Goal: Information Seeking & Learning: Learn about a topic

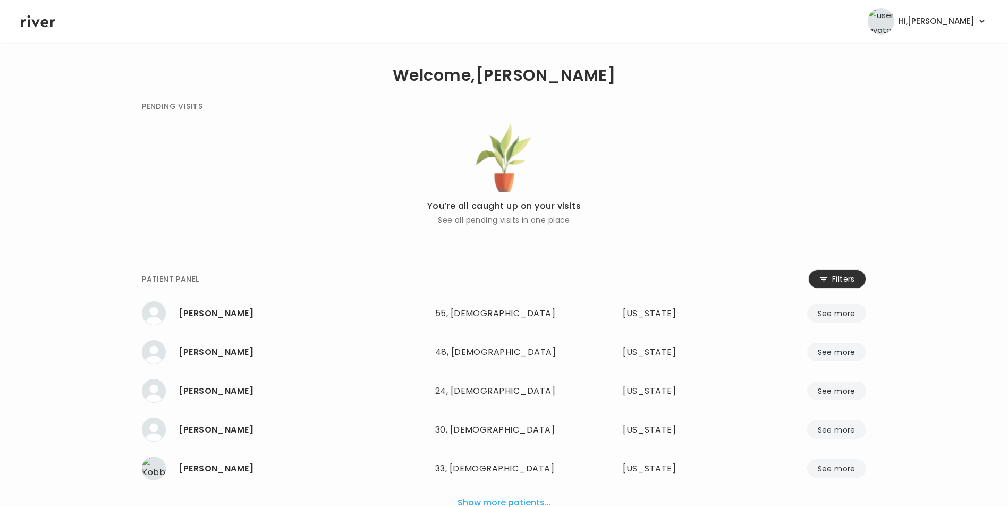
click at [835, 282] on button "Filters" at bounding box center [837, 278] width 58 height 19
click at [598, 280] on input "name" at bounding box center [472, 281] width 338 height 22
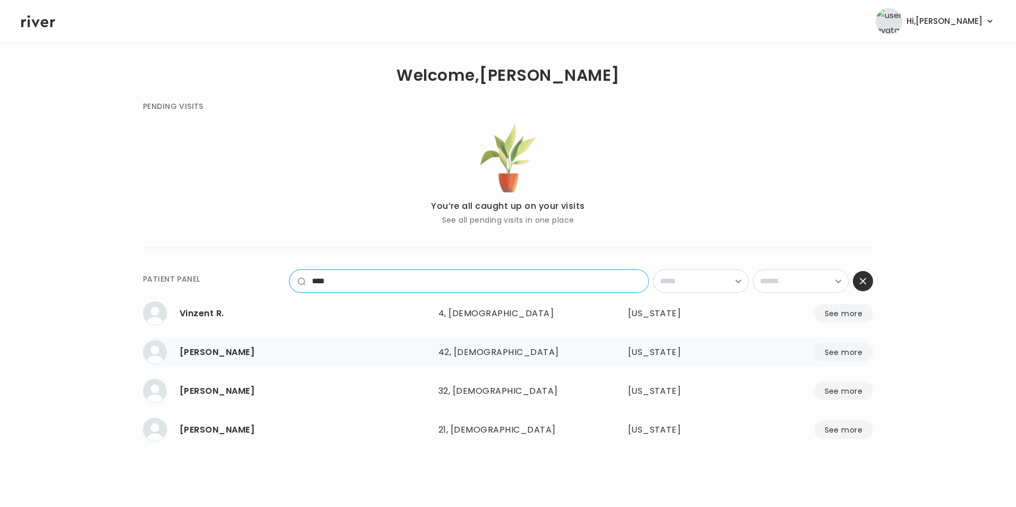
type input "****"
click at [854, 351] on button "See more" at bounding box center [843, 352] width 59 height 19
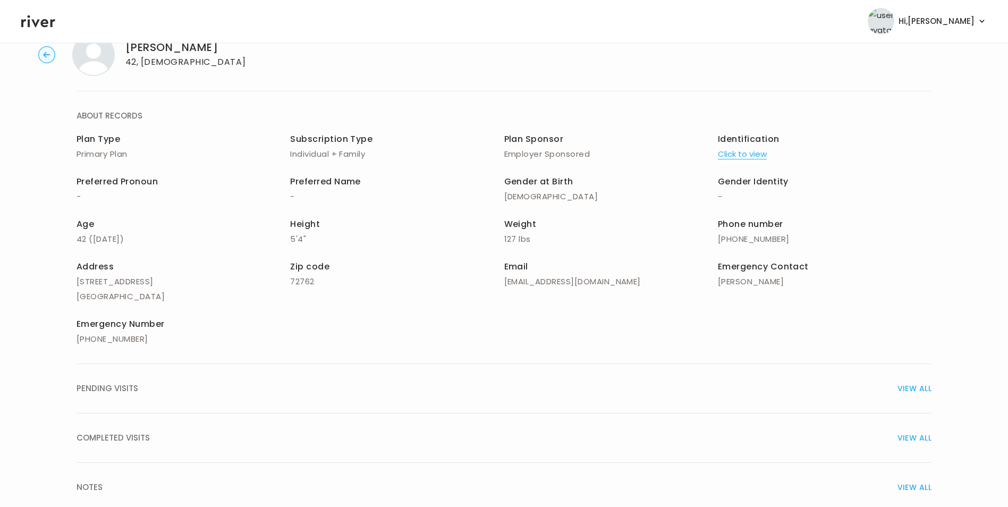
scroll to position [53, 0]
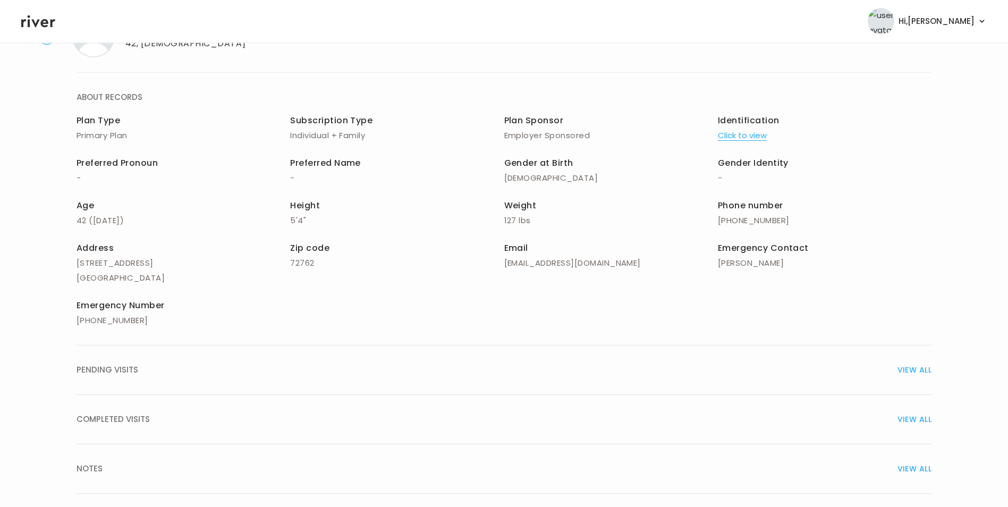
click at [908, 420] on span "VIEW ALL" at bounding box center [915, 419] width 34 height 15
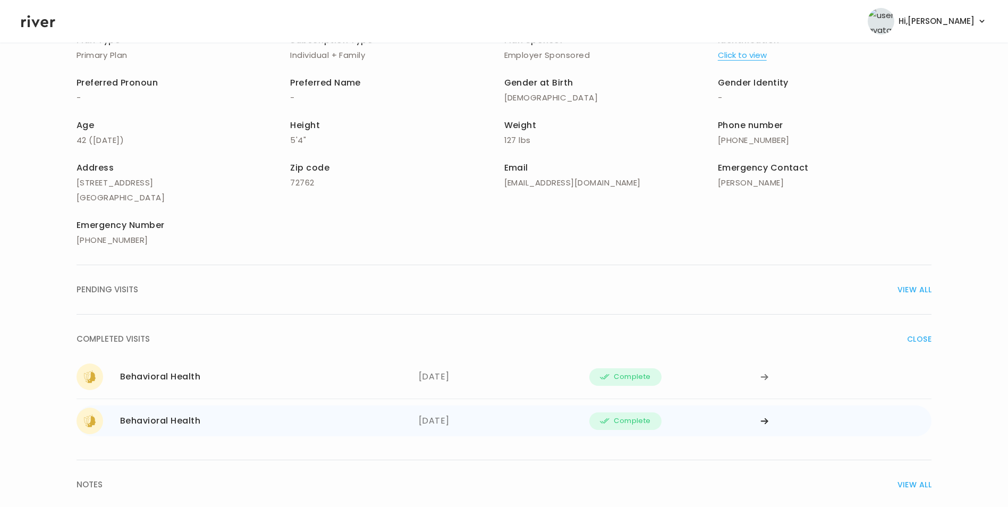
scroll to position [159, 0]
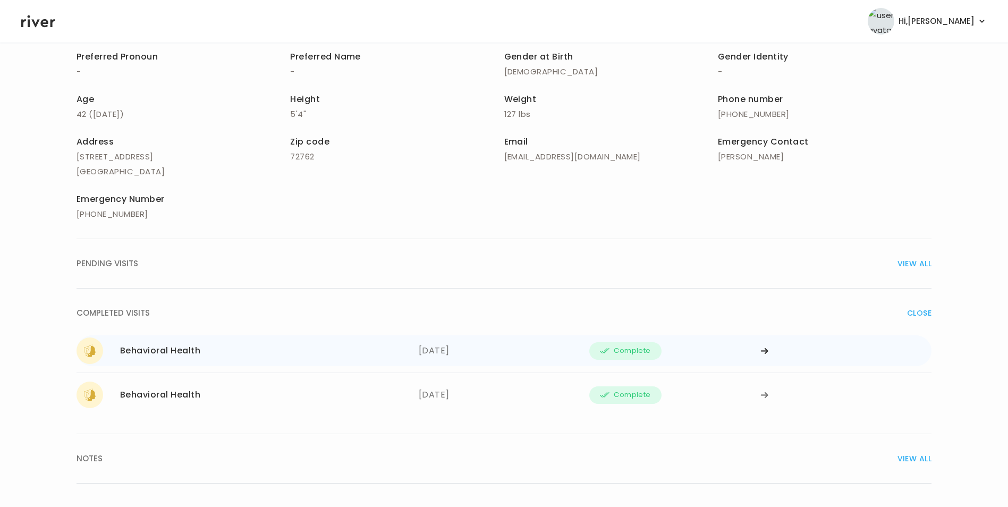
click at [763, 350] on icon at bounding box center [765, 351] width 9 height 8
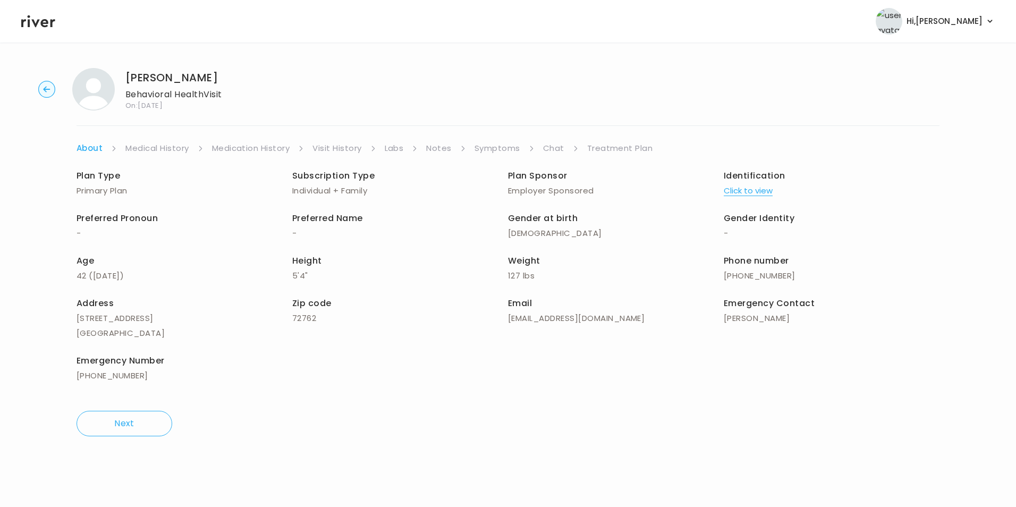
click at [615, 140] on div "[PERSON_NAME] Behavioral Health Visit On: [DATE] About Medical History Medicati…" at bounding box center [508, 252] width 1016 height 385
click at [620, 147] on link "Treatment Plan" at bounding box center [620, 148] width 66 height 15
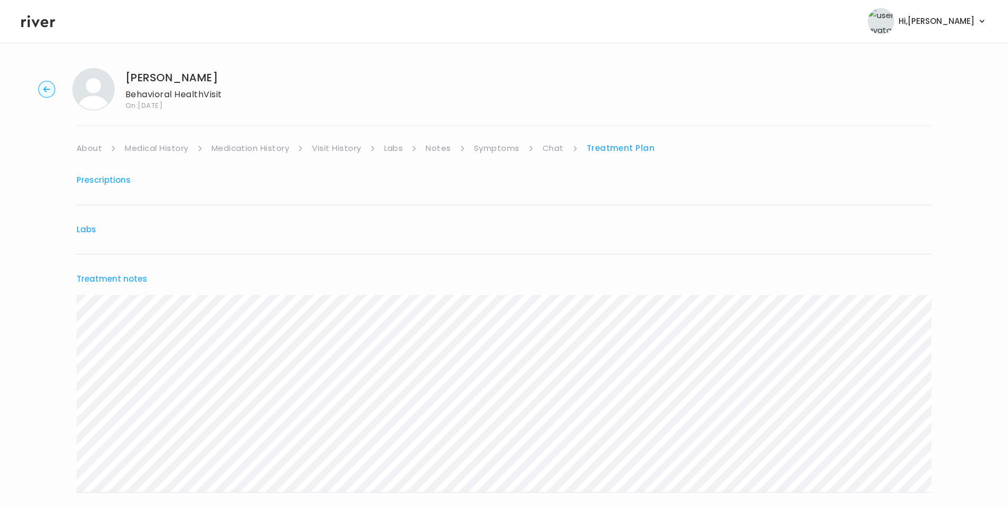
click at [41, 87] on circle "button" at bounding box center [47, 89] width 16 height 16
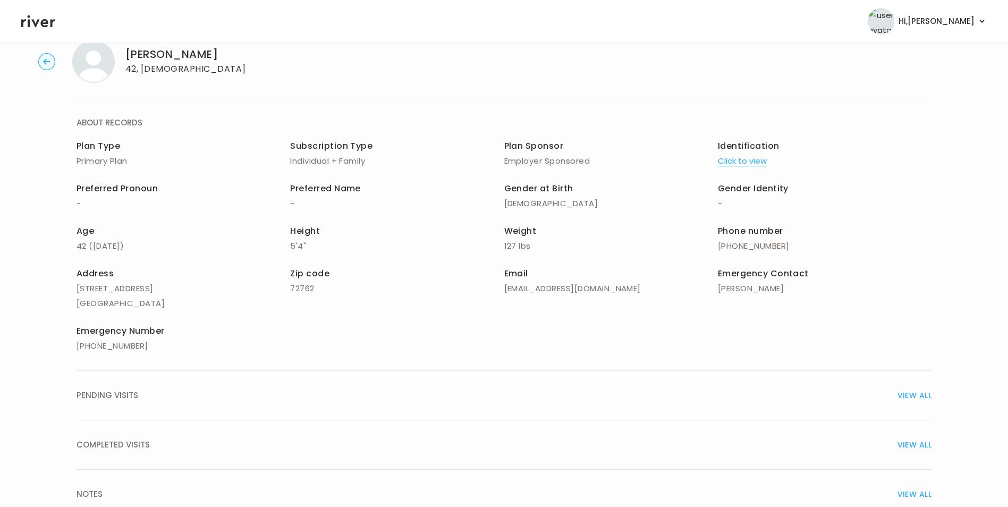
scroll to position [76, 0]
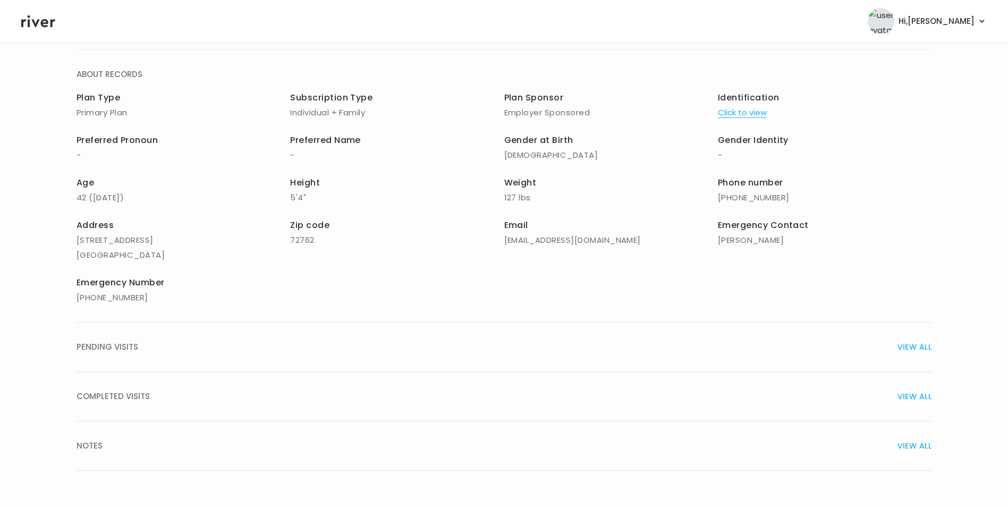
click at [909, 393] on span "VIEW ALL" at bounding box center [915, 396] width 34 height 15
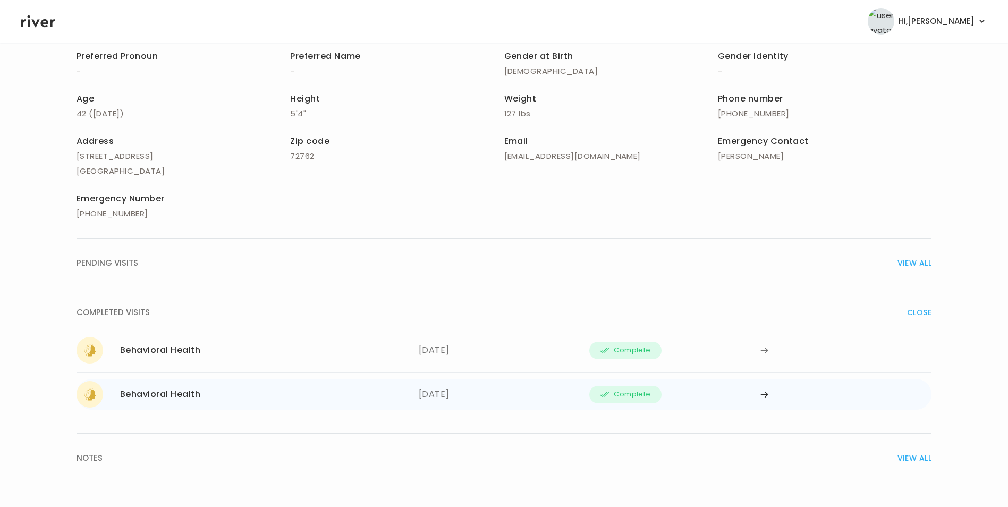
scroll to position [172, 0]
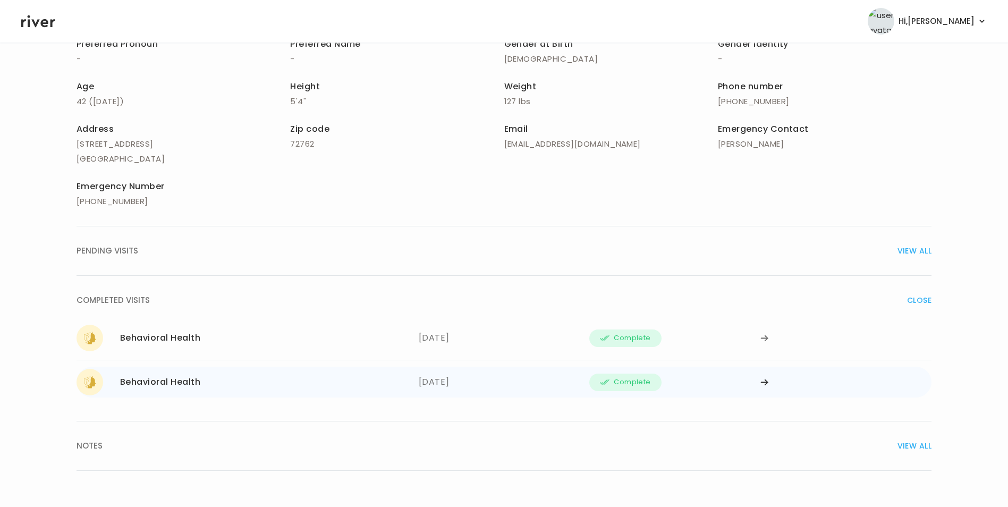
click at [769, 382] on icon at bounding box center [765, 382] width 9 height 8
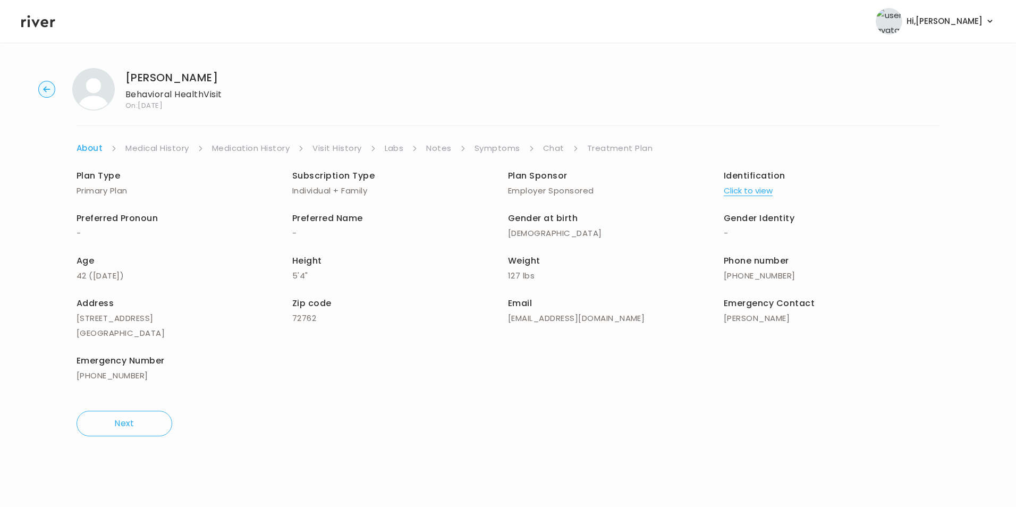
click at [609, 142] on link "Treatment Plan" at bounding box center [620, 148] width 66 height 15
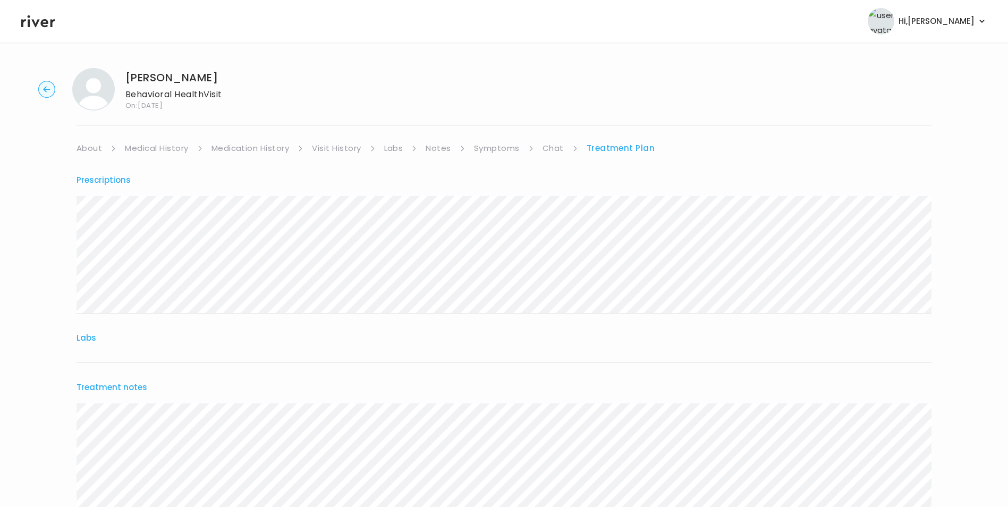
click at [48, 24] on icon at bounding box center [38, 21] width 34 height 16
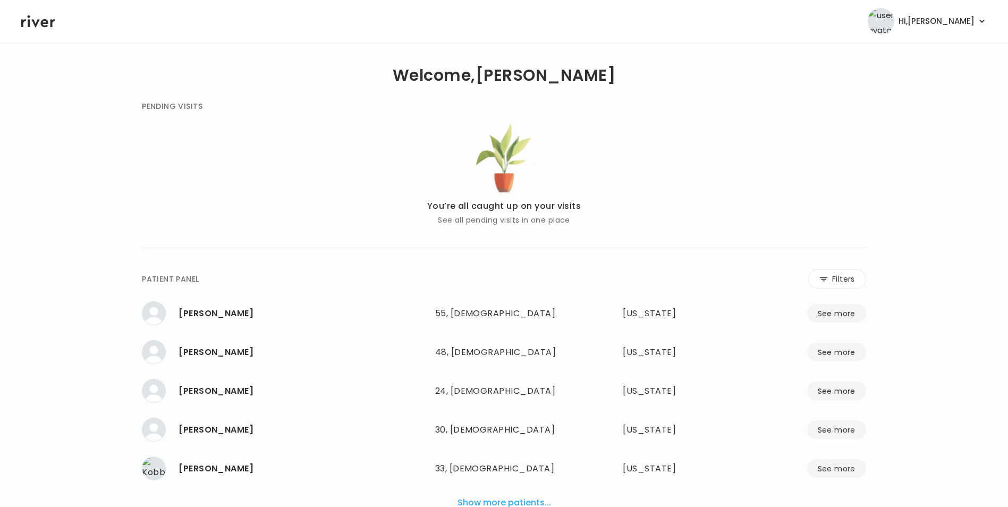
drag, startPoint x: 862, startPoint y: 280, endPoint x: 855, endPoint y: 280, distance: 7.4
click at [863, 280] on button "Filters" at bounding box center [837, 278] width 58 height 19
click at [525, 284] on input "name" at bounding box center [472, 281] width 338 height 22
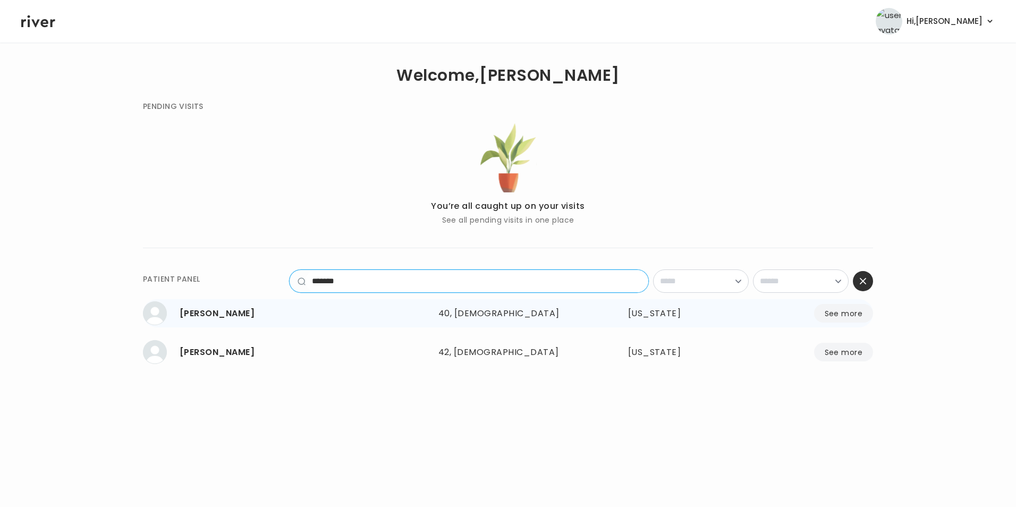
type input "*******"
click at [846, 316] on button "See more" at bounding box center [843, 313] width 59 height 19
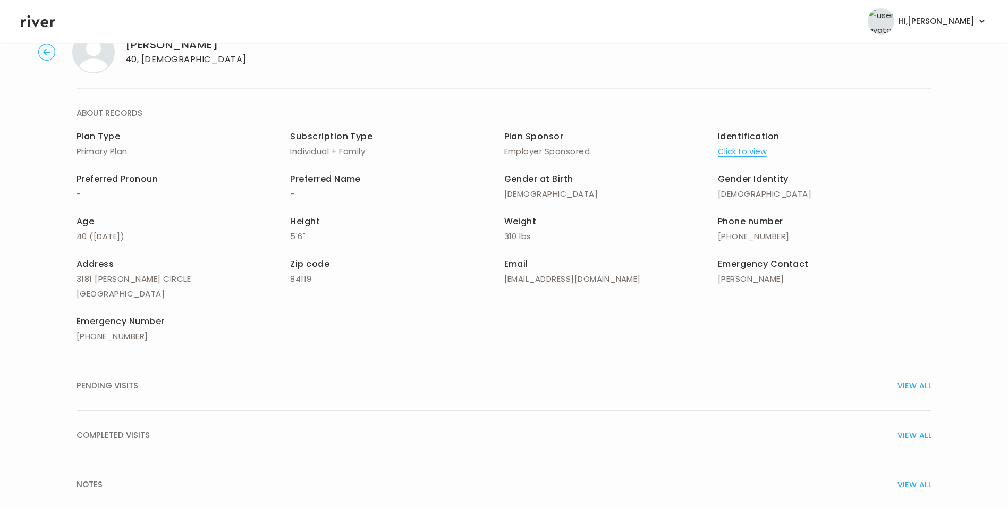
scroll to position [76, 0]
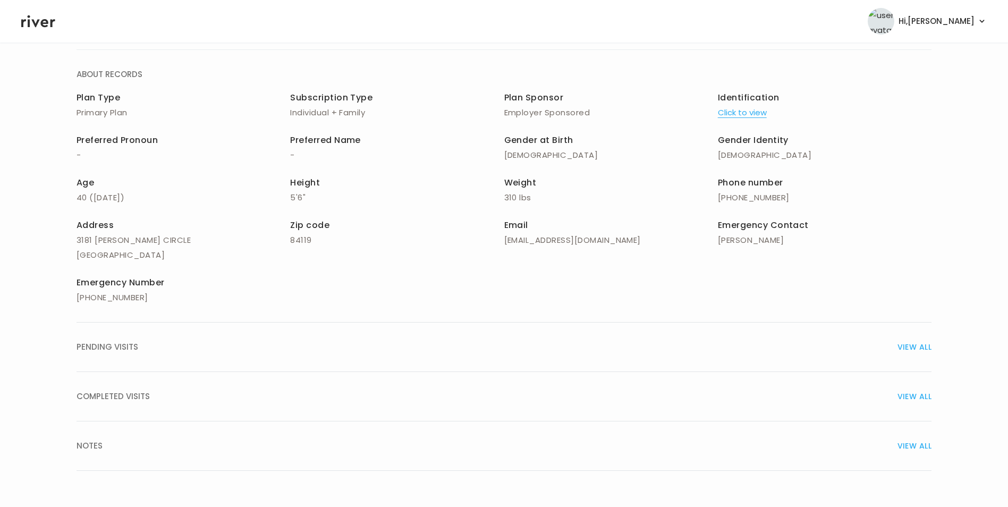
click at [912, 393] on span "VIEW ALL" at bounding box center [915, 396] width 34 height 15
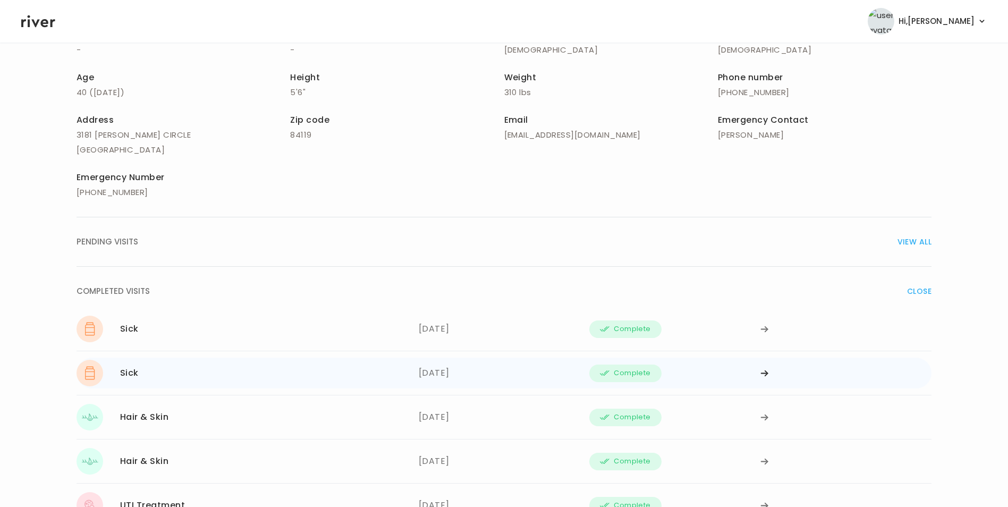
scroll to position [182, 0]
click at [762, 329] on icon at bounding box center [765, 328] width 9 height 8
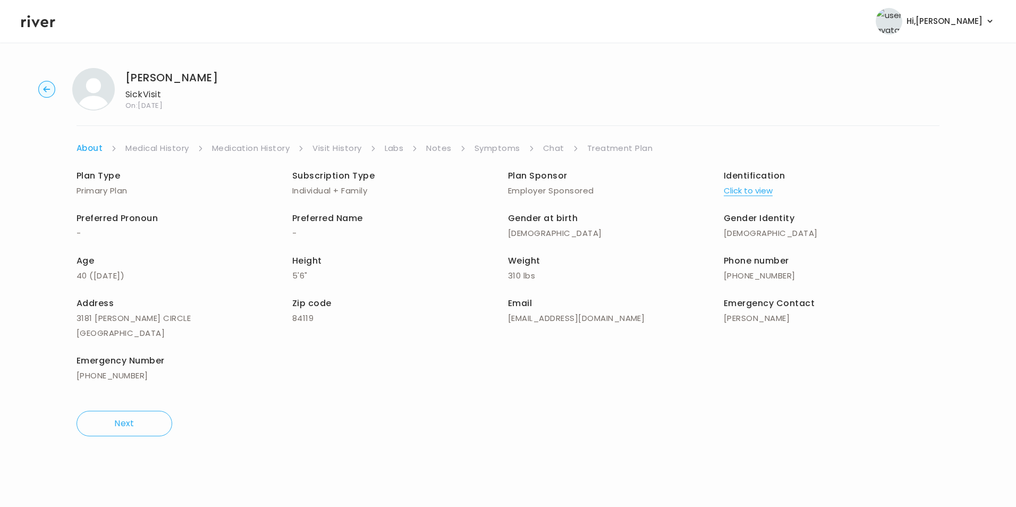
click at [615, 143] on link "Treatment Plan" at bounding box center [620, 148] width 66 height 15
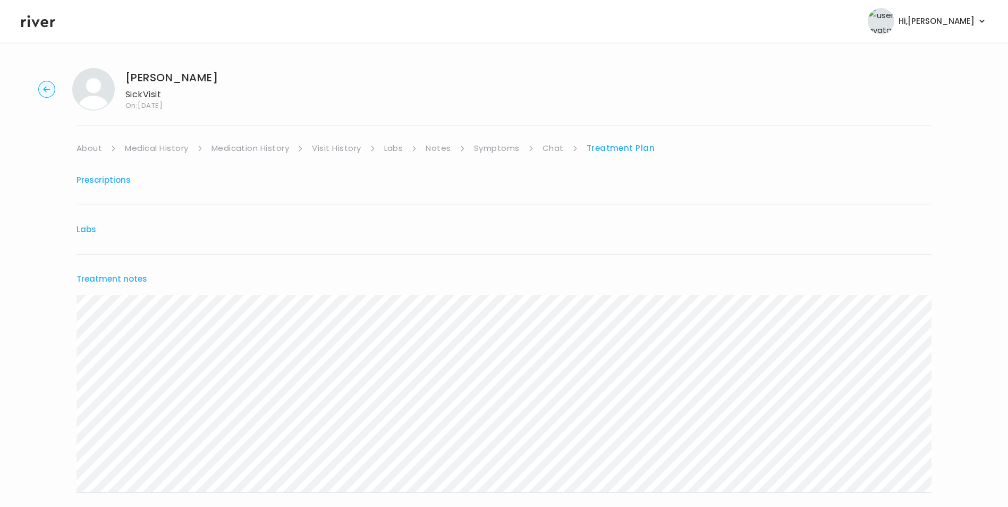
click at [241, 146] on link "Medication History" at bounding box center [251, 148] width 78 height 15
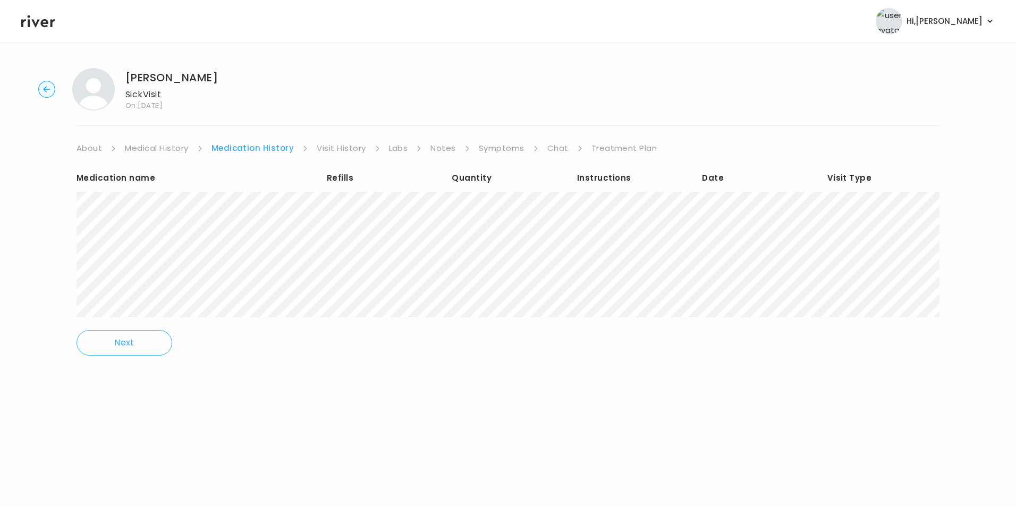
click at [339, 143] on link "Visit History" at bounding box center [341, 148] width 49 height 15
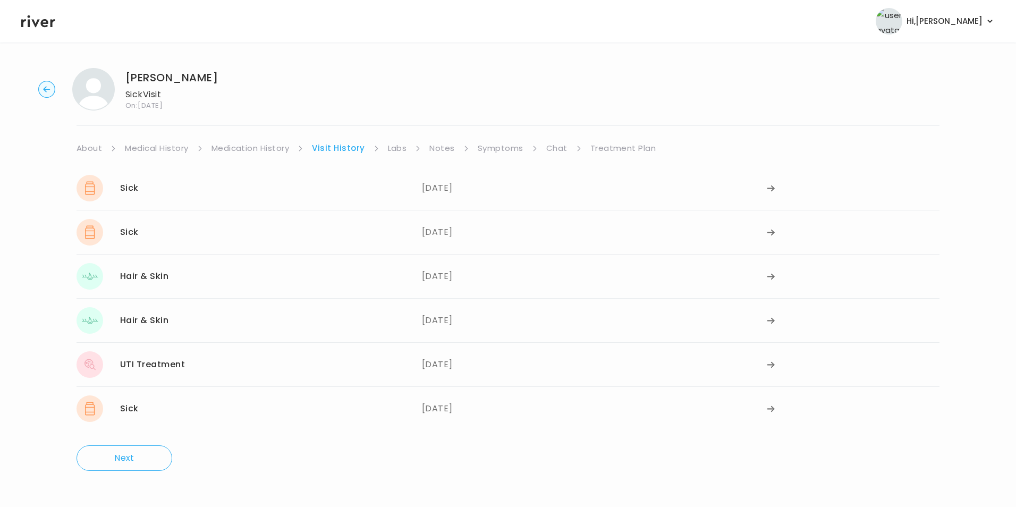
click at [389, 142] on link "Labs" at bounding box center [397, 148] width 19 height 15
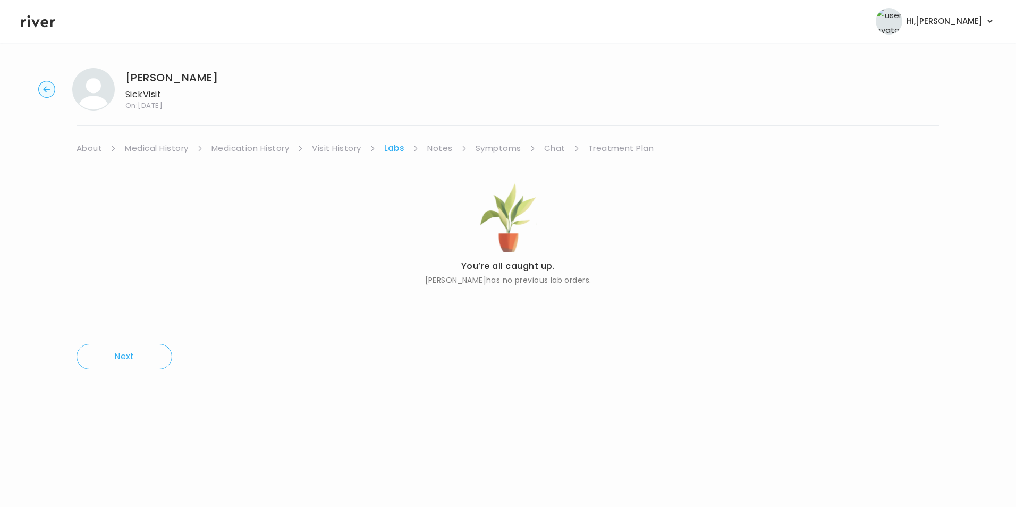
click at [423, 145] on ul "About Medical History Medication History Visit History Labs Notes Symptoms Chat…" at bounding box center [508, 148] width 863 height 15
click at [500, 146] on link "Symptoms" at bounding box center [499, 148] width 46 height 15
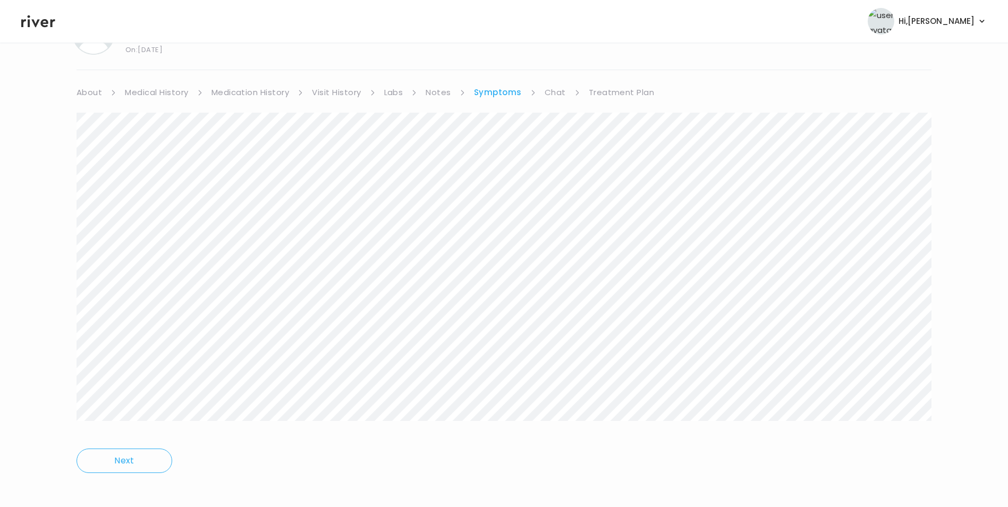
scroll to position [62, 0]
click at [619, 90] on link "Treatment Plan" at bounding box center [622, 86] width 66 height 15
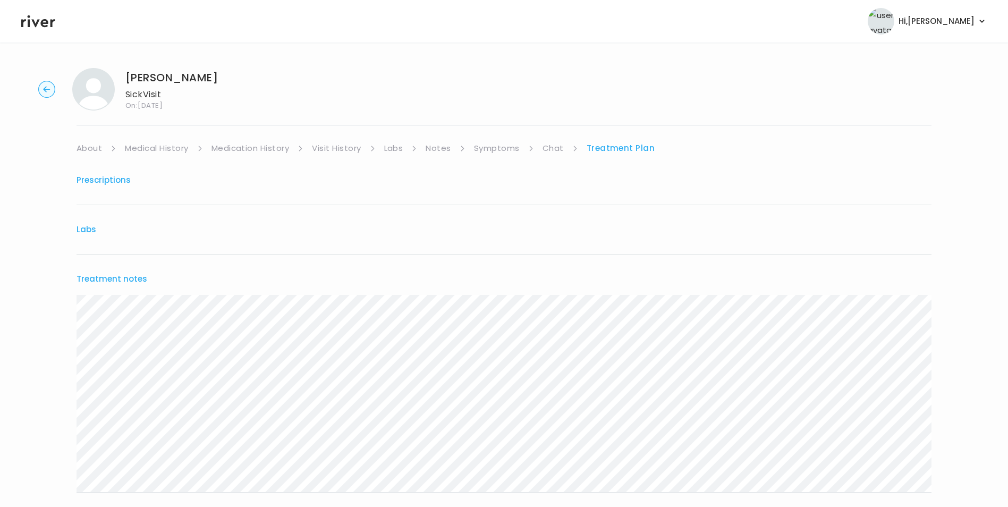
click at [36, 23] on icon at bounding box center [38, 21] width 34 height 16
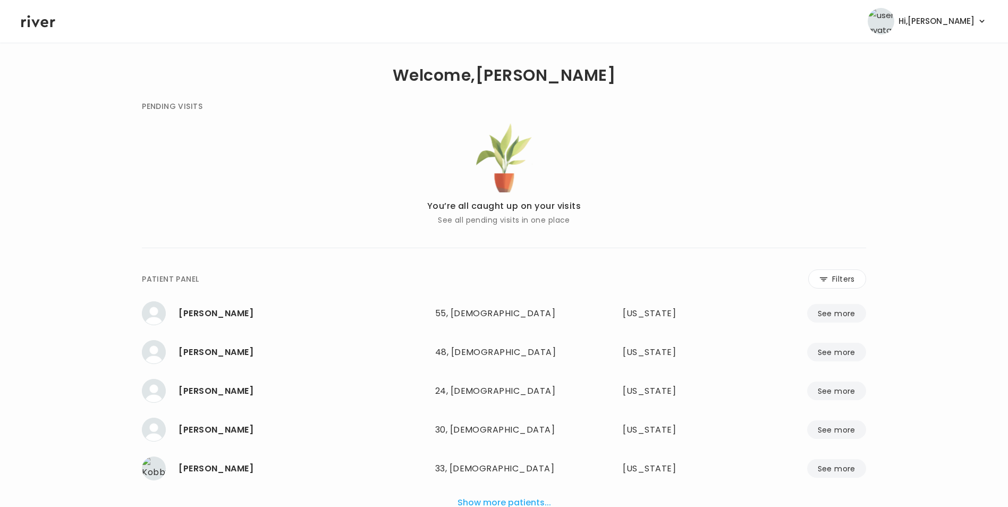
click at [42, 19] on icon at bounding box center [38, 21] width 34 height 16
click at [854, 279] on button "Filters" at bounding box center [837, 278] width 58 height 19
click at [618, 282] on input "name" at bounding box center [472, 281] width 338 height 22
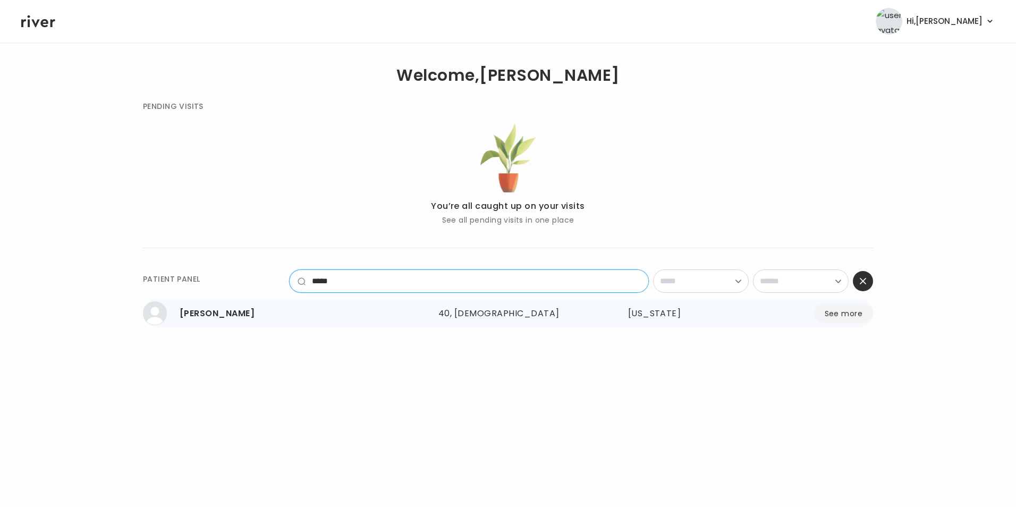
type input "****"
click at [239, 315] on div "[PERSON_NAME]" at bounding box center [305, 313] width 250 height 15
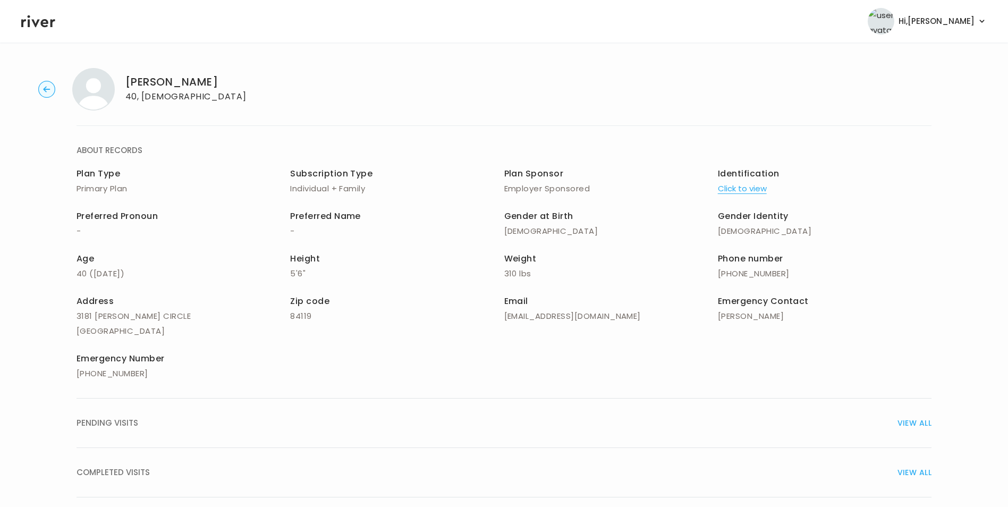
click at [919, 470] on span "VIEW ALL" at bounding box center [915, 472] width 34 height 15
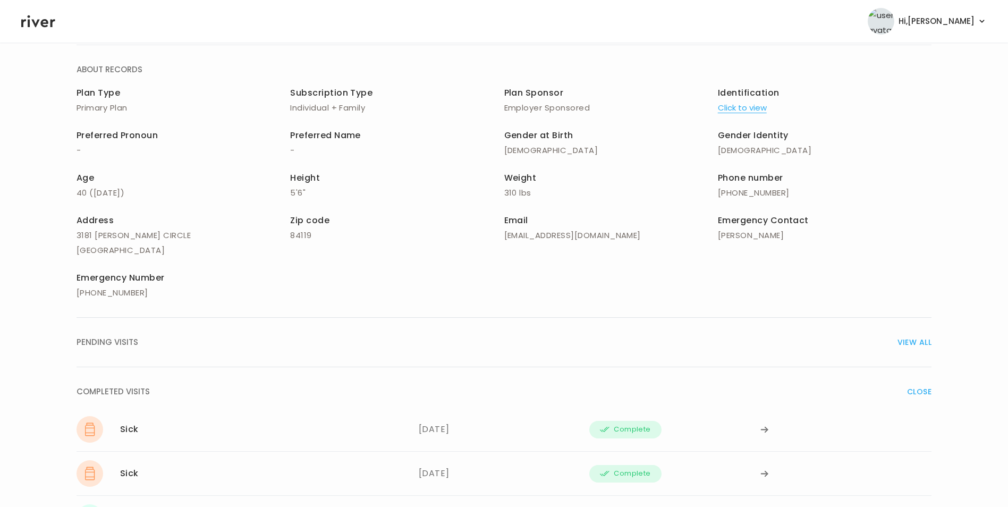
scroll to position [159, 0]
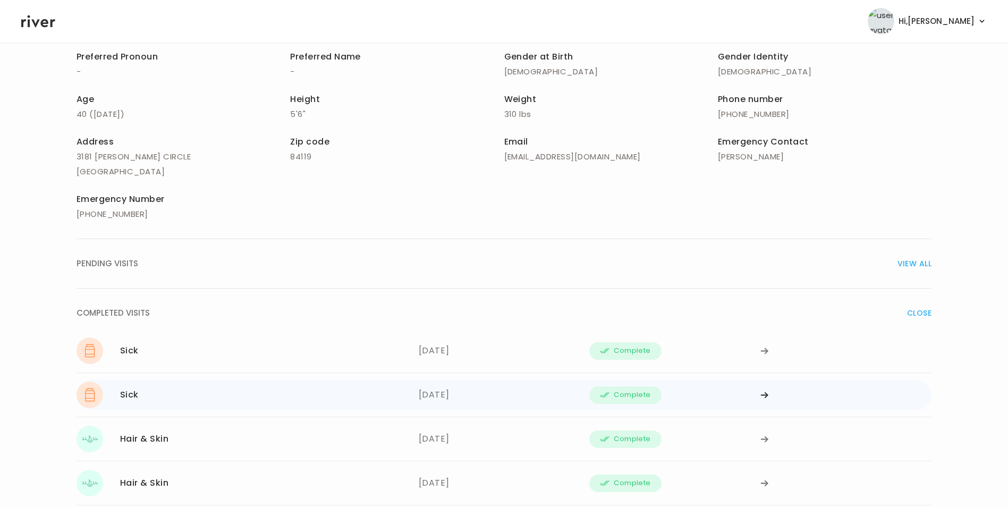
click at [770, 388] on div at bounding box center [846, 395] width 171 height 27
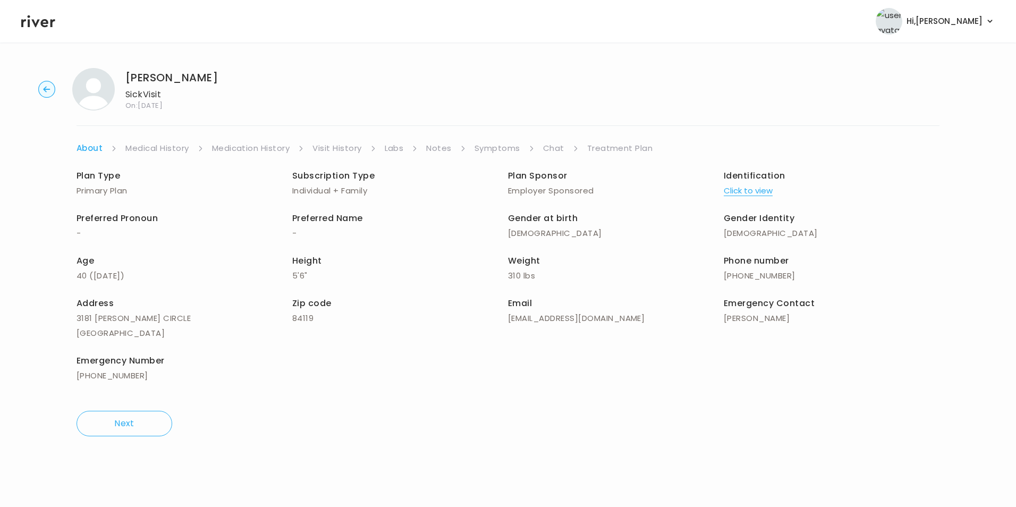
click at [618, 147] on link "Treatment Plan" at bounding box center [620, 148] width 66 height 15
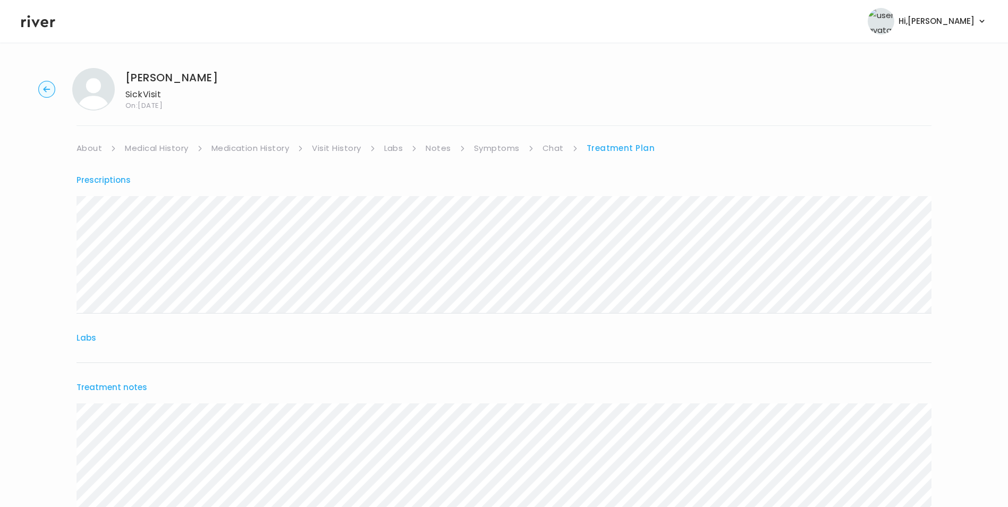
click at [42, 88] on circle "button" at bounding box center [47, 89] width 16 height 16
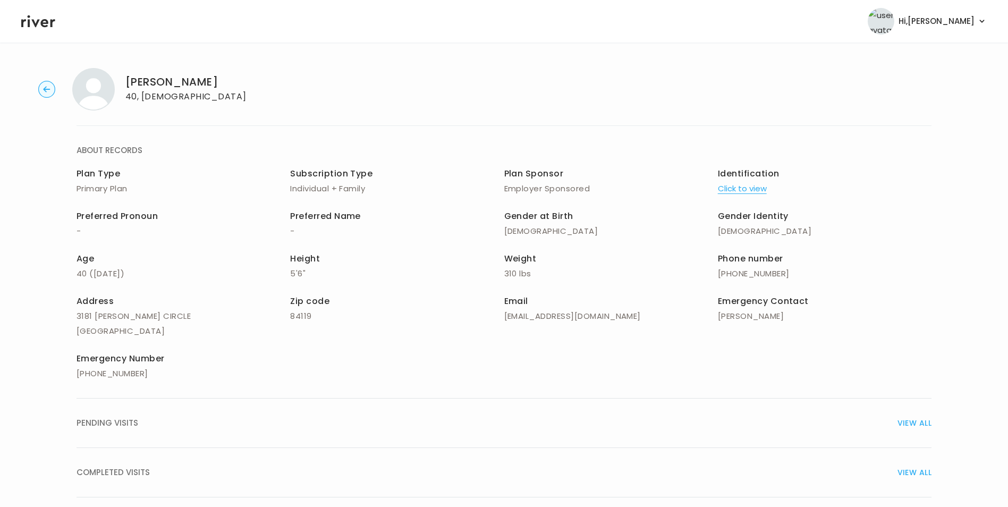
click at [44, 88] on circle "button" at bounding box center [47, 89] width 16 height 16
